Goal: Information Seeking & Learning: Learn about a topic

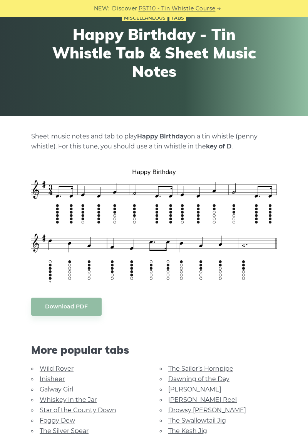
scroll to position [60, 0]
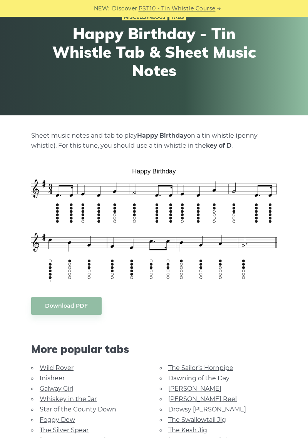
click at [54, 369] on link "Wild Rover" at bounding box center [57, 367] width 34 height 7
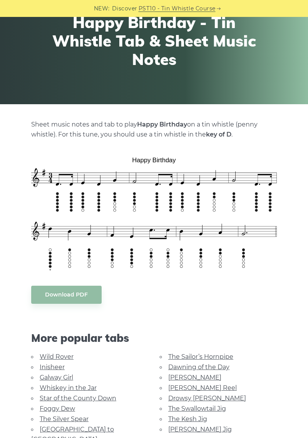
scroll to position [85, 0]
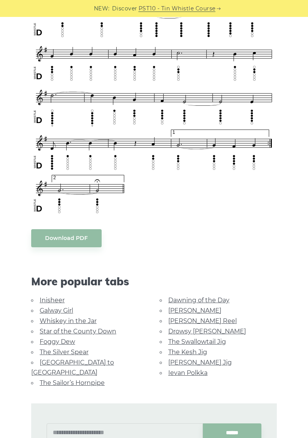
scroll to position [473, 0]
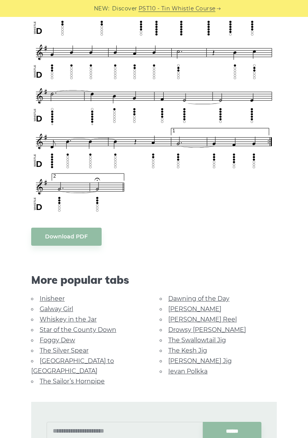
click at [53, 357] on link "[GEOGRAPHIC_DATA] to [GEOGRAPHIC_DATA]" at bounding box center [72, 365] width 83 height 17
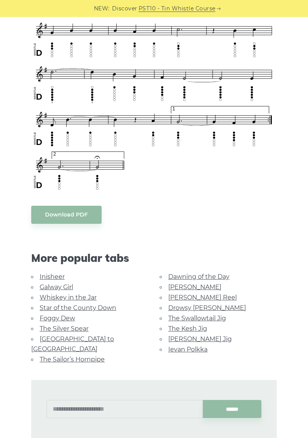
scroll to position [498, 0]
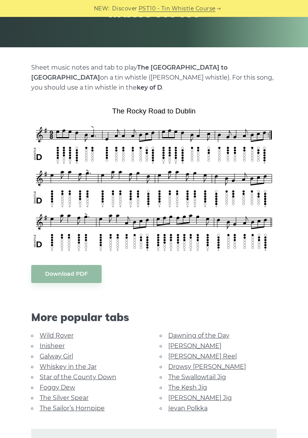
scroll to position [133, 0]
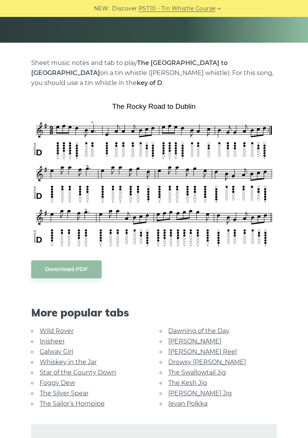
click at [174, 359] on link "Drowsy [PERSON_NAME]" at bounding box center [207, 362] width 78 height 7
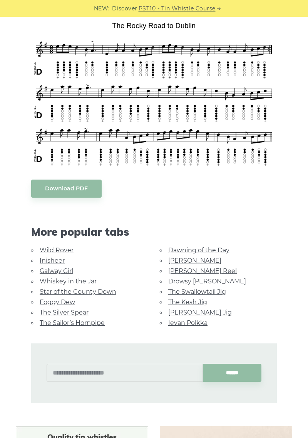
scroll to position [214, 0]
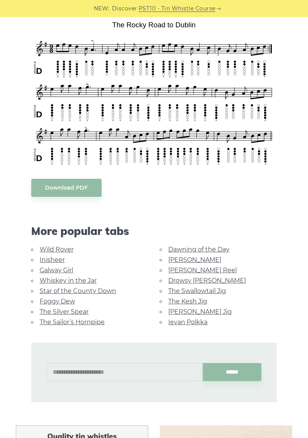
click at [60, 267] on link "Galway Girl" at bounding box center [56, 270] width 33 height 7
